Goal: Transaction & Acquisition: Download file/media

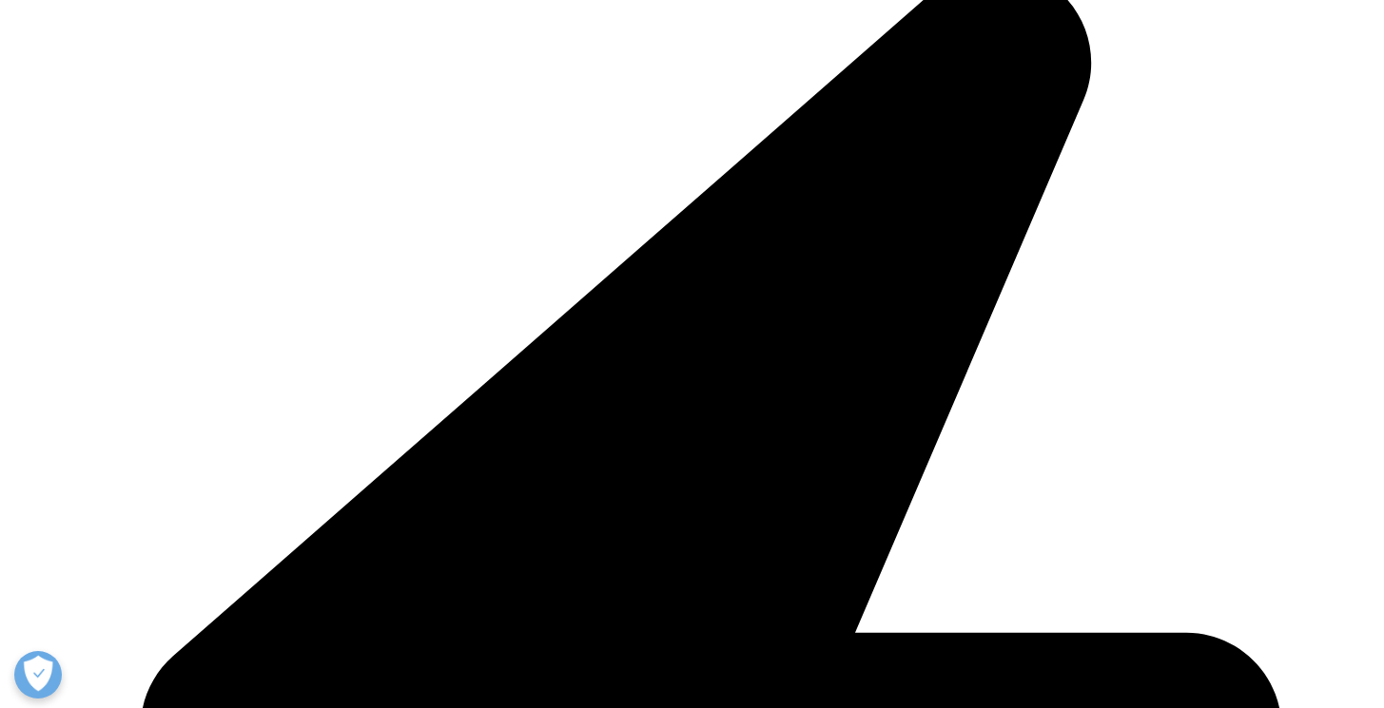
scroll to position [1028, 0]
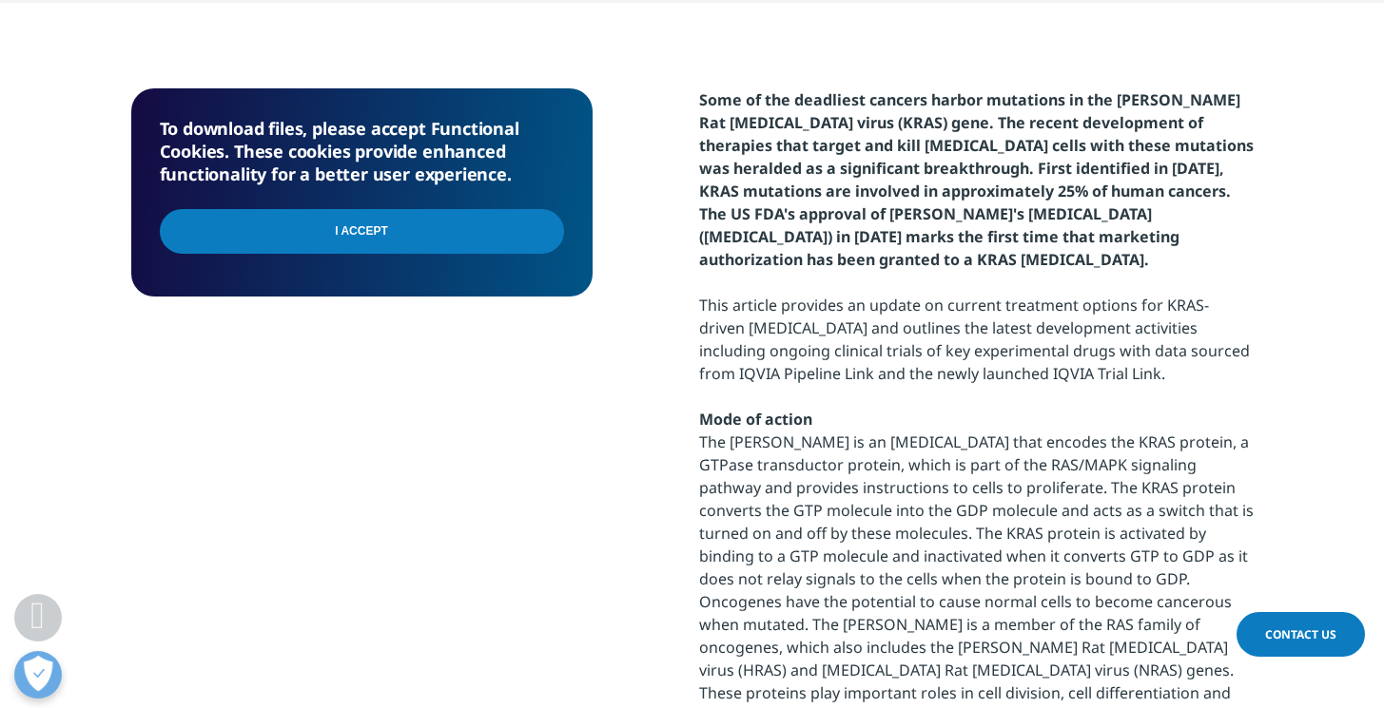
click at [567, 214] on div "To download files, please accept Functional Cookies. These cookies provide enha…" at bounding box center [361, 192] width 461 height 208
click at [532, 221] on input "I Accept" at bounding box center [362, 231] width 404 height 45
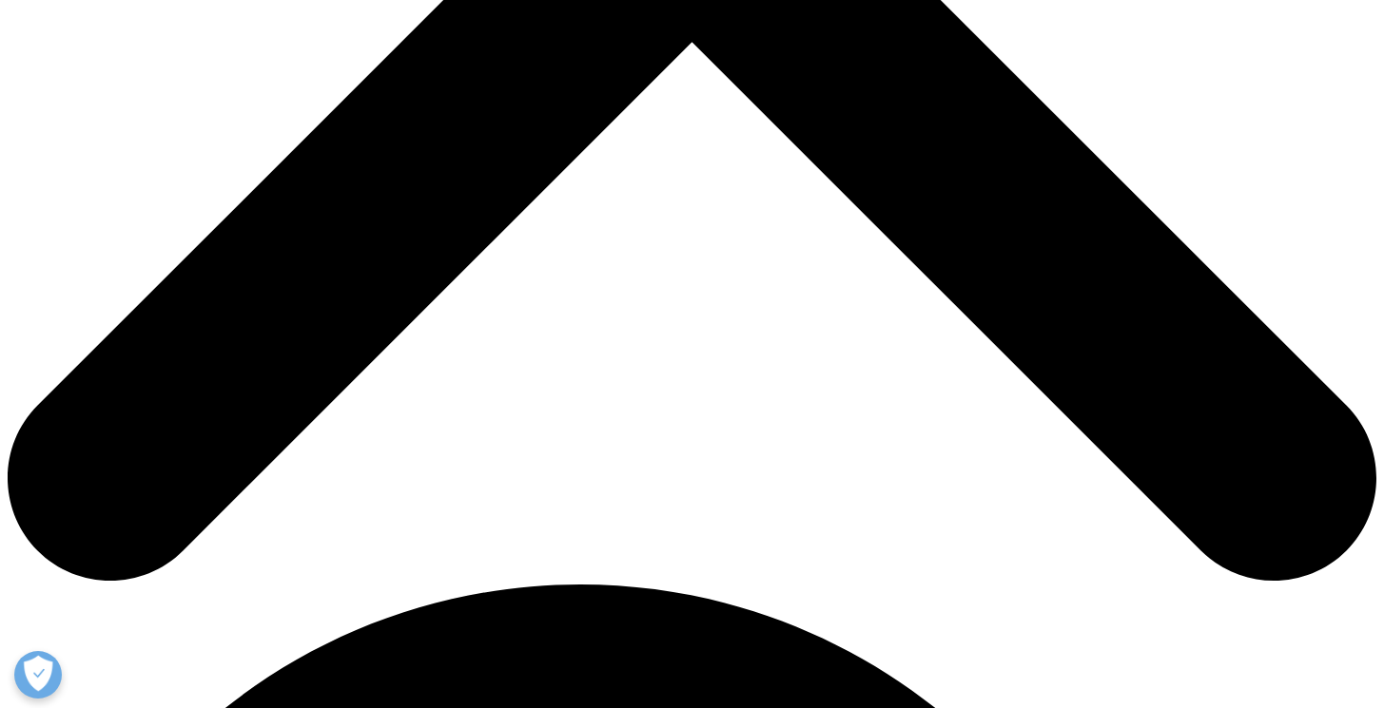
scroll to position [1221, 0]
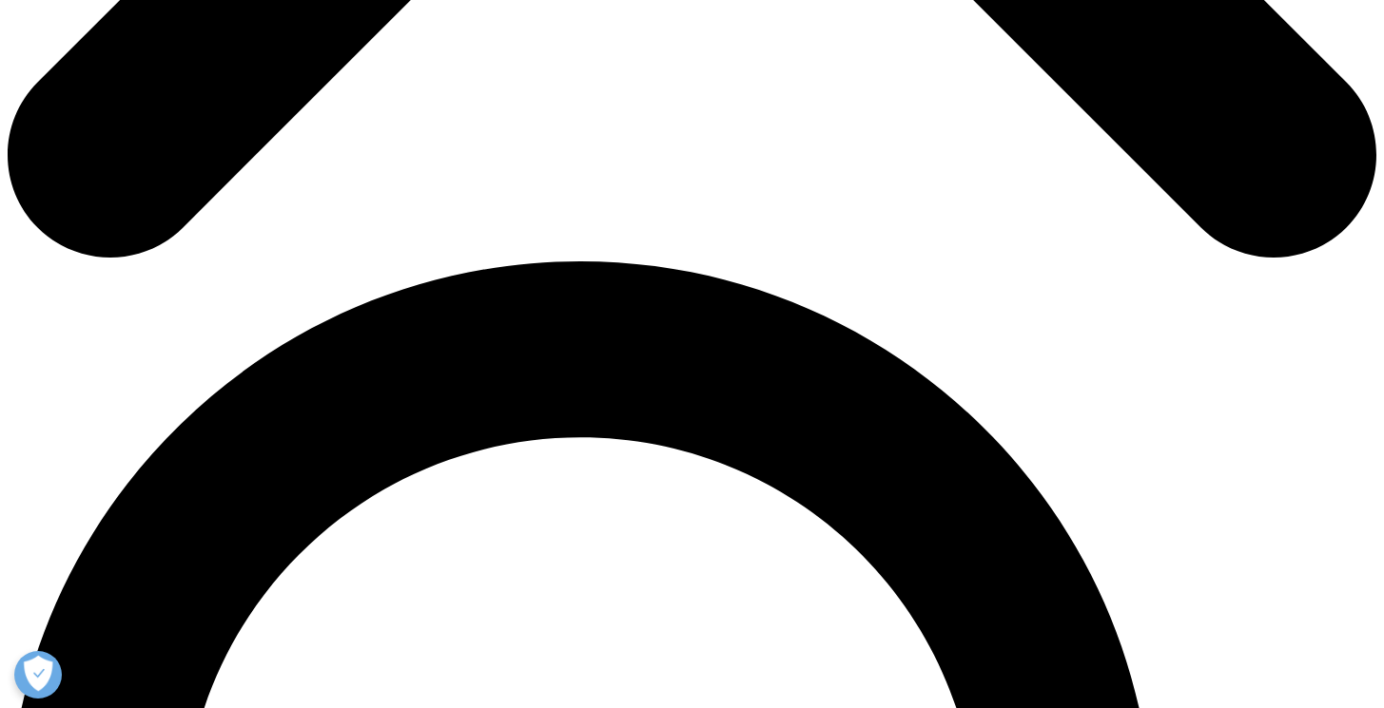
scroll to position [1024, 0]
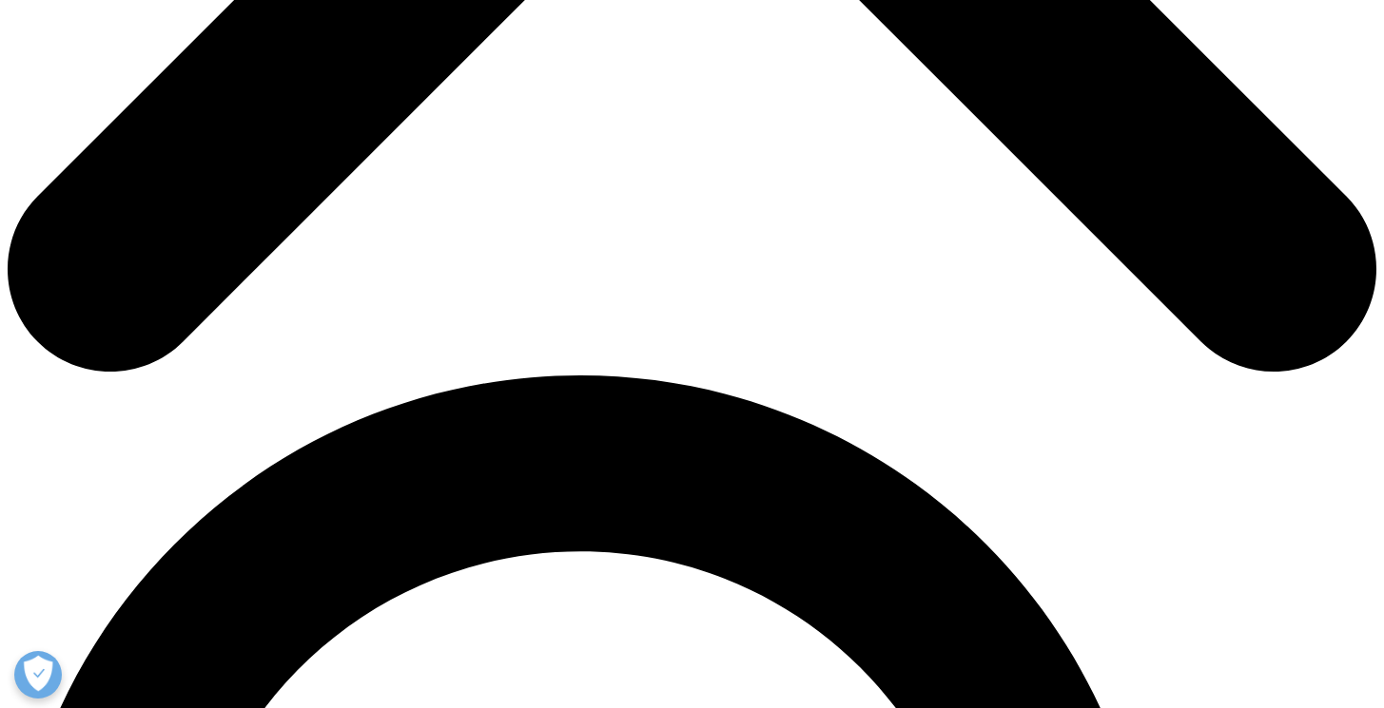
type input "ella"
type input "huang"
type input "ella.wanyu.huang@gmail.com"
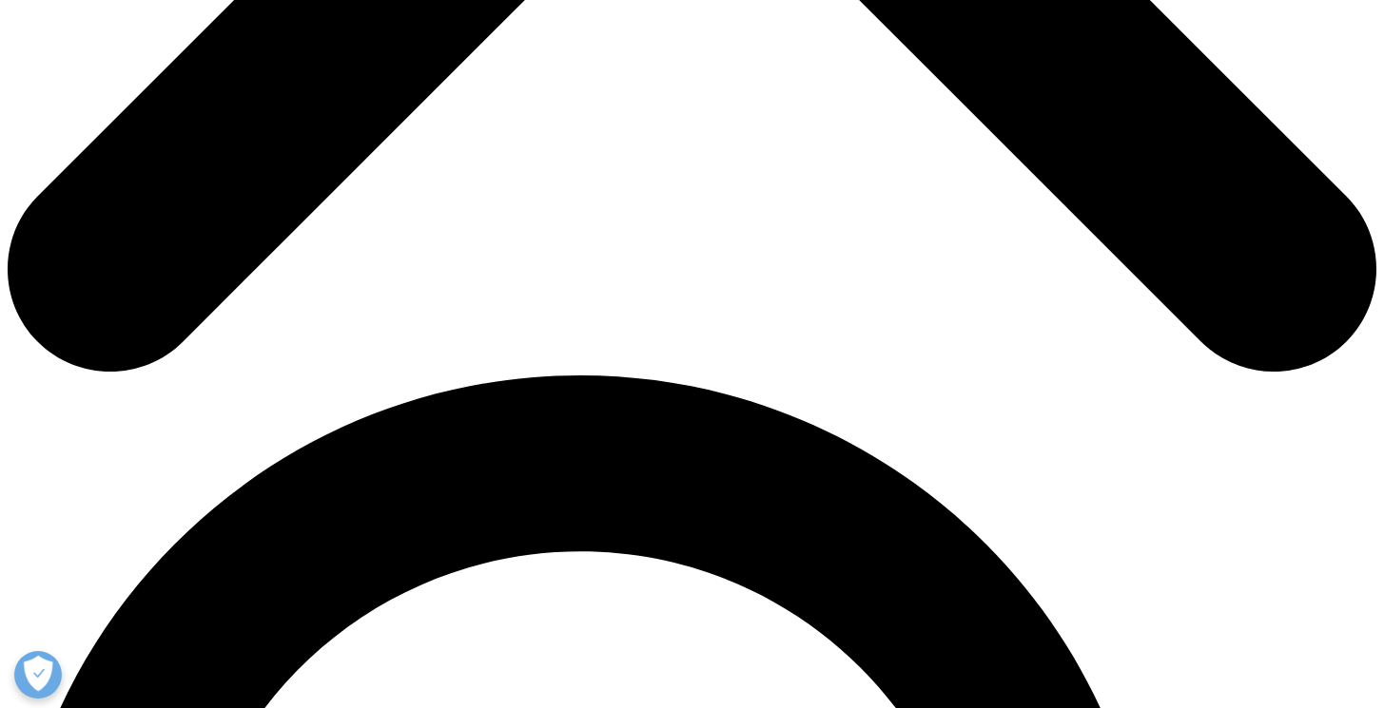
scroll to position [0, 0]
type input "e"
type input "self"
select select "[GEOGRAPHIC_DATA]"
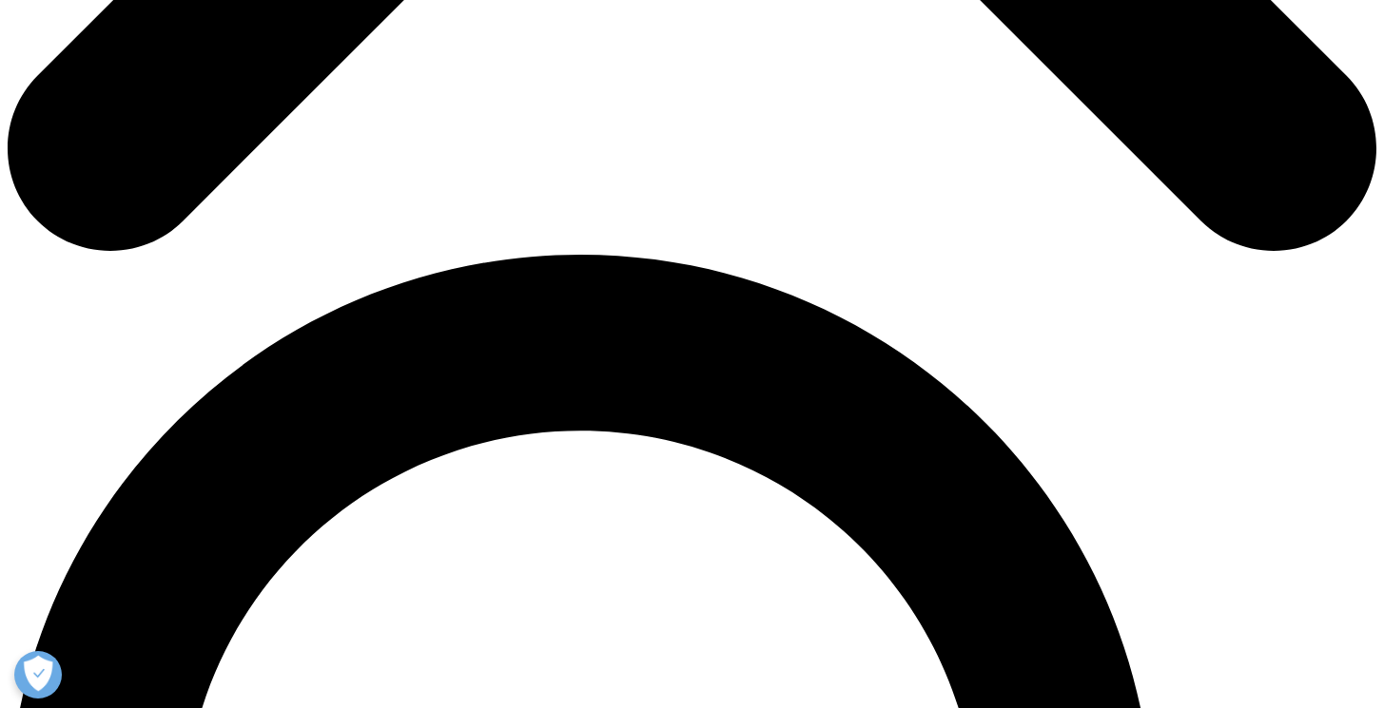
scroll to position [148, 461]
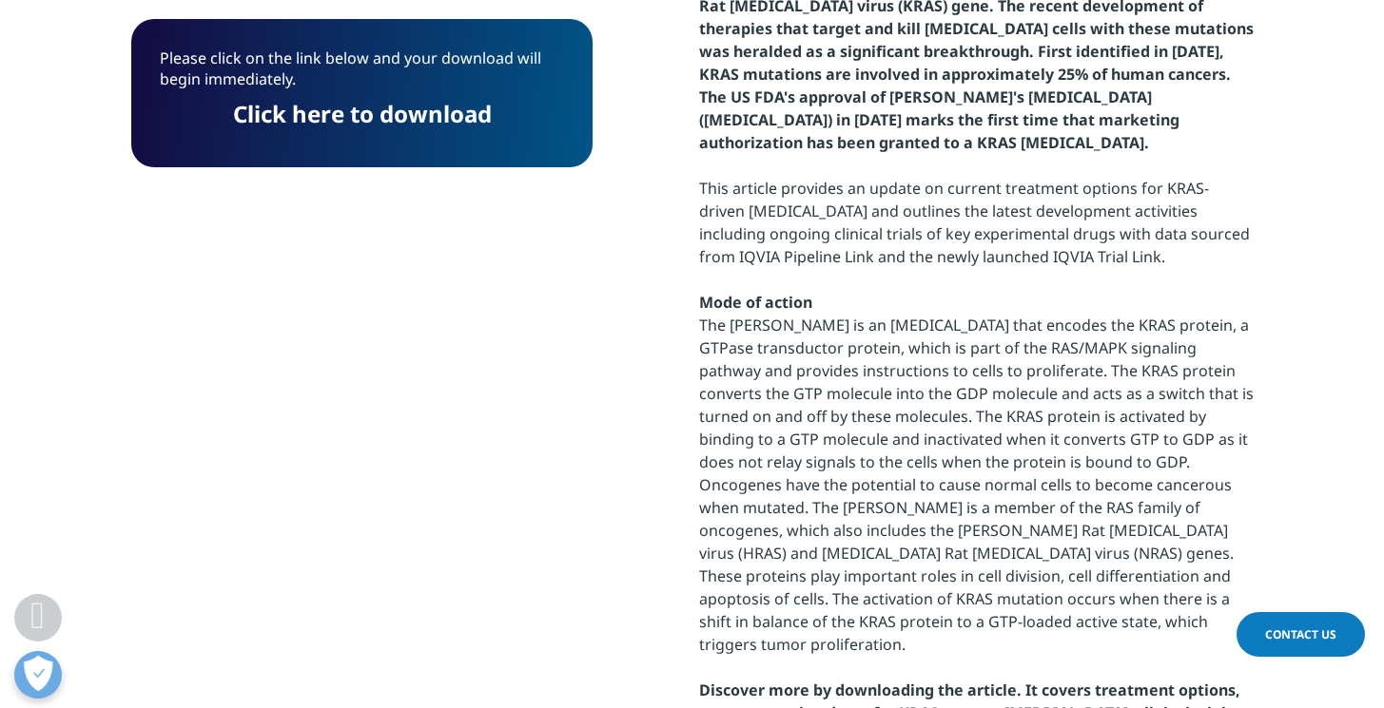
click at [429, 117] on link "Click here to download" at bounding box center [362, 113] width 259 height 31
